Goal: Information Seeking & Learning: Learn about a topic

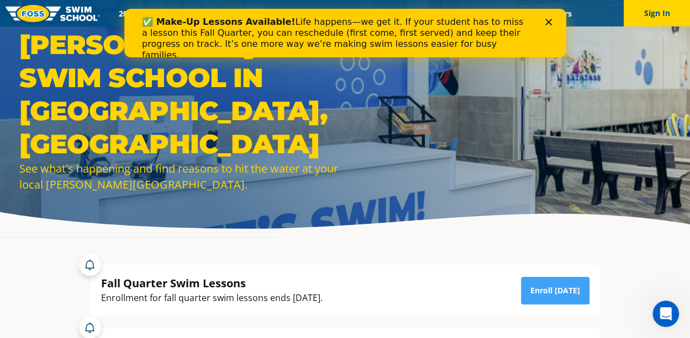
click at [547, 24] on icon "Close" at bounding box center [547, 22] width 7 height 7
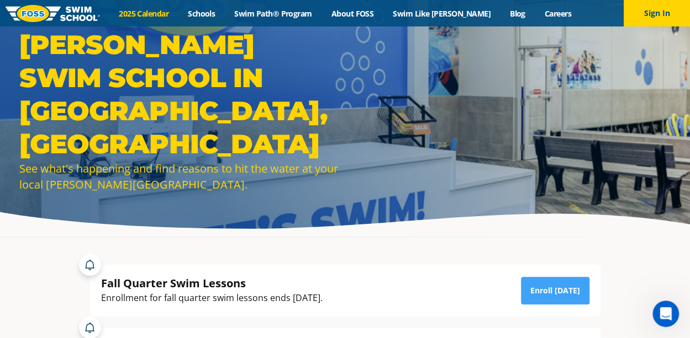
click at [161, 14] on link "2025 Calendar" at bounding box center [143, 13] width 69 height 10
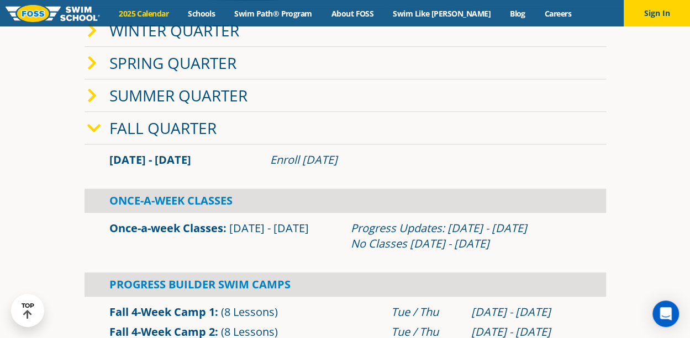
scroll to position [221, 0]
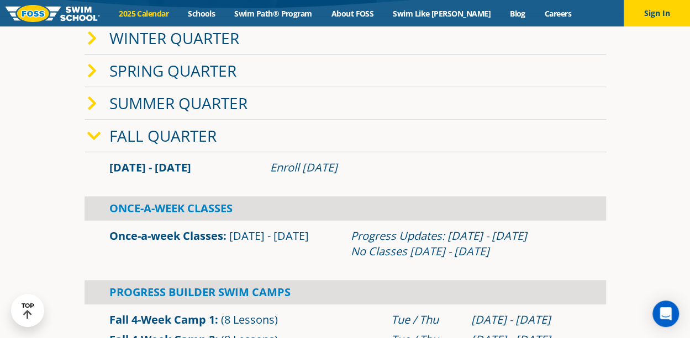
click at [186, 37] on link "Winter Quarter" at bounding box center [174, 38] width 130 height 21
